Goal: Information Seeking & Learning: Check status

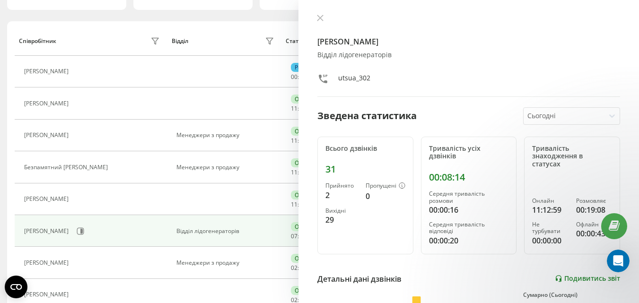
click at [562, 276] on link "Подивитись звіт" at bounding box center [587, 279] width 65 height 8
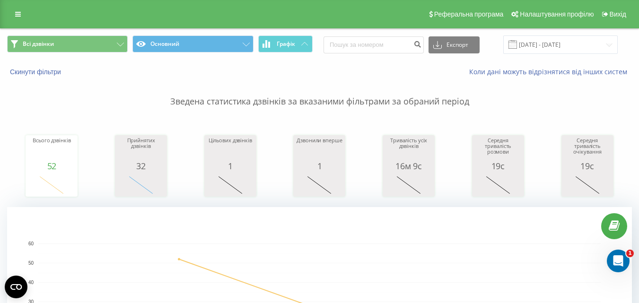
click at [145, 80] on p "Зведена статистика дзвінків за вказаними фільтрами за обраний період" at bounding box center [319, 92] width 625 height 31
click at [141, 104] on p "Зведена статистика дзвінків за вказаними фільтрами за обраний період" at bounding box center [319, 92] width 625 height 31
click at [135, 91] on p "Зведена статистика дзвінків за вказаними фільтрами за обраний період" at bounding box center [319, 92] width 625 height 31
click at [123, 82] on p "Зведена статистика дзвінків за вказаними фільтрами за обраний період" at bounding box center [319, 92] width 625 height 31
